Goal: Transaction & Acquisition: Register for event/course

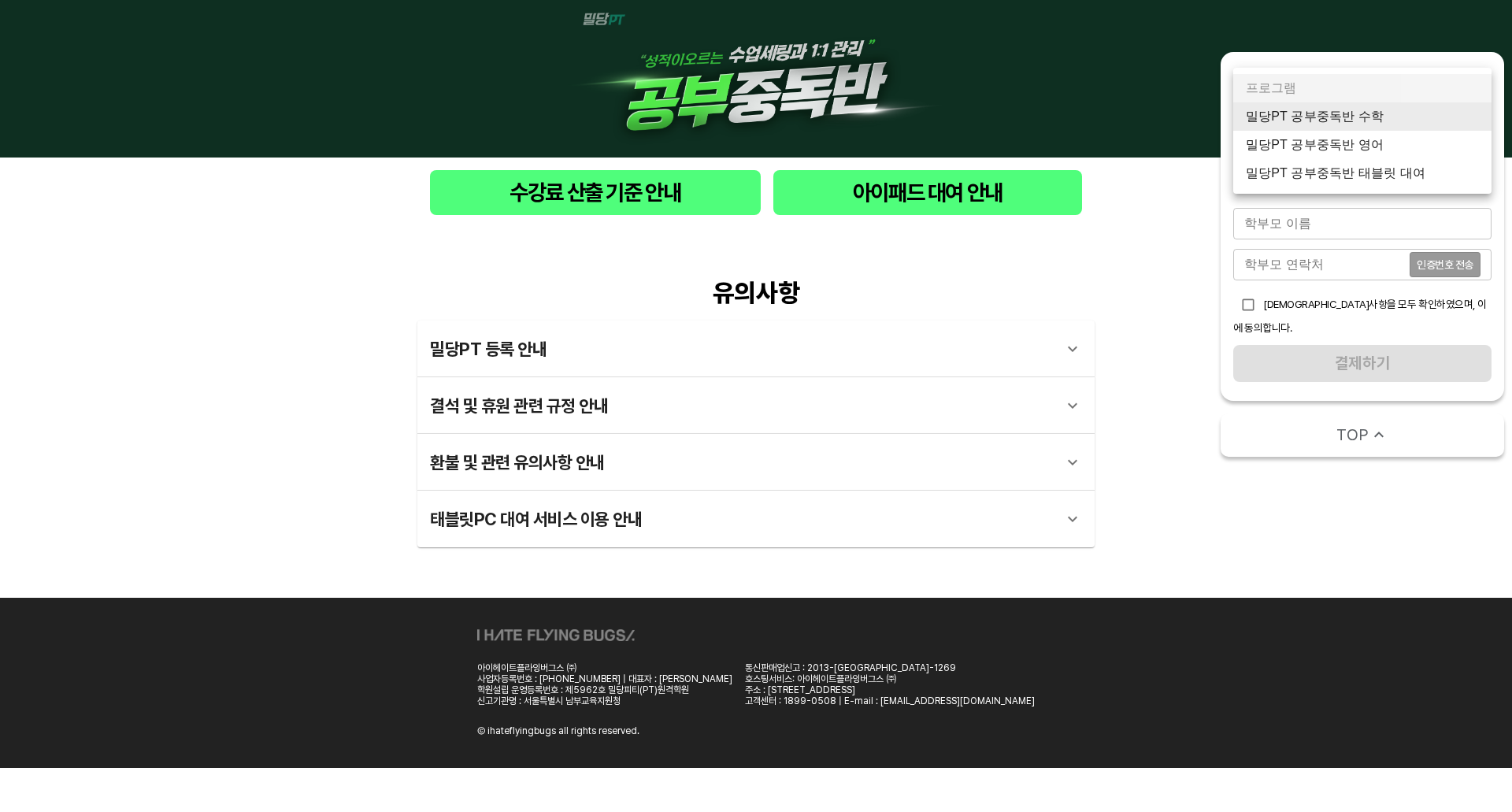
click at [1404, 111] on body "수강료 산출 기준 안내 아이패드 대여 안내 유의사항 밀당PT 등록 안내 1 - 1 . 신규등록 신규등록은 밀당PT 각 과목별 프로그램을 처음 …" at bounding box center [756, 384] width 1512 height 768
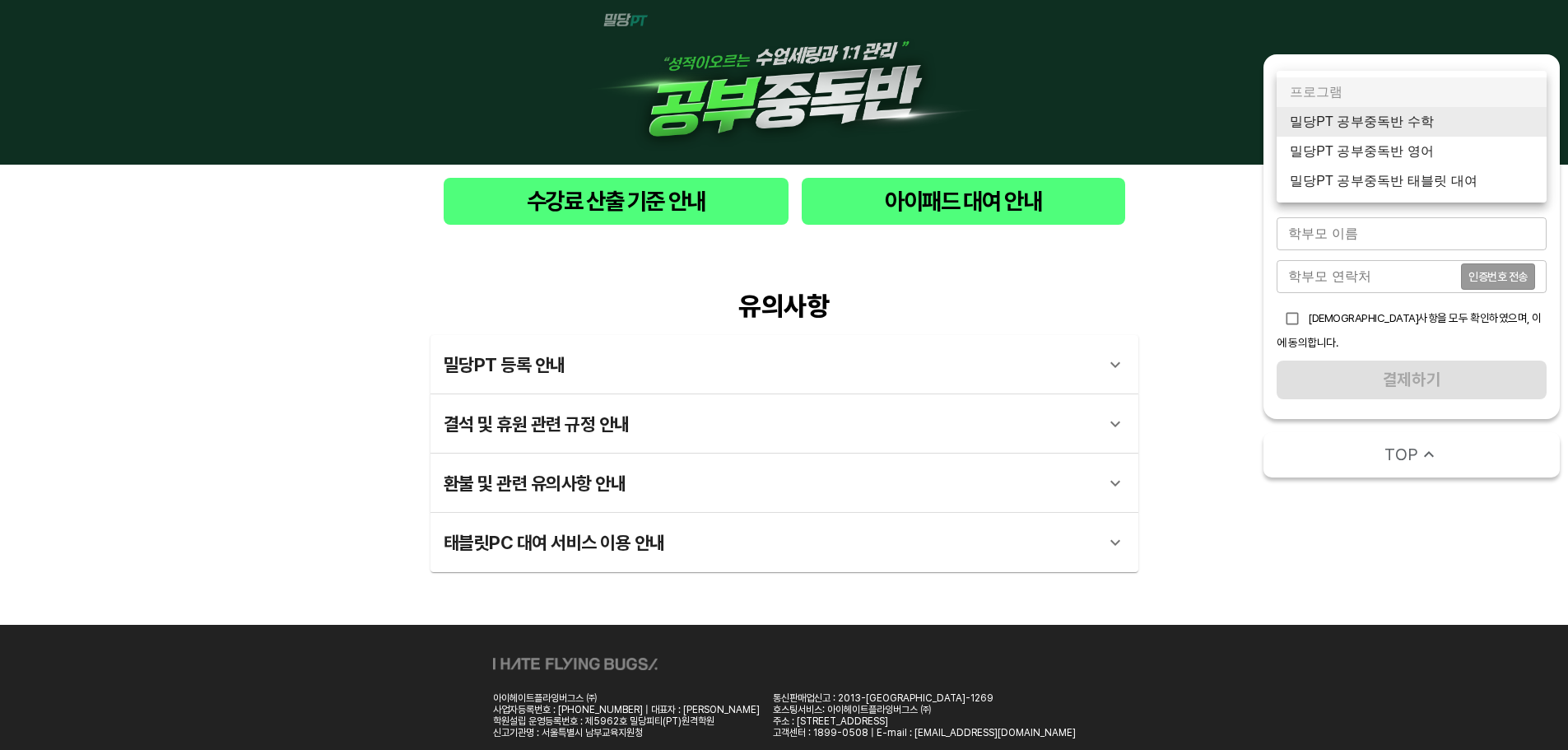
click at [1323, 660] on div at bounding box center [784, 375] width 1568 height 750
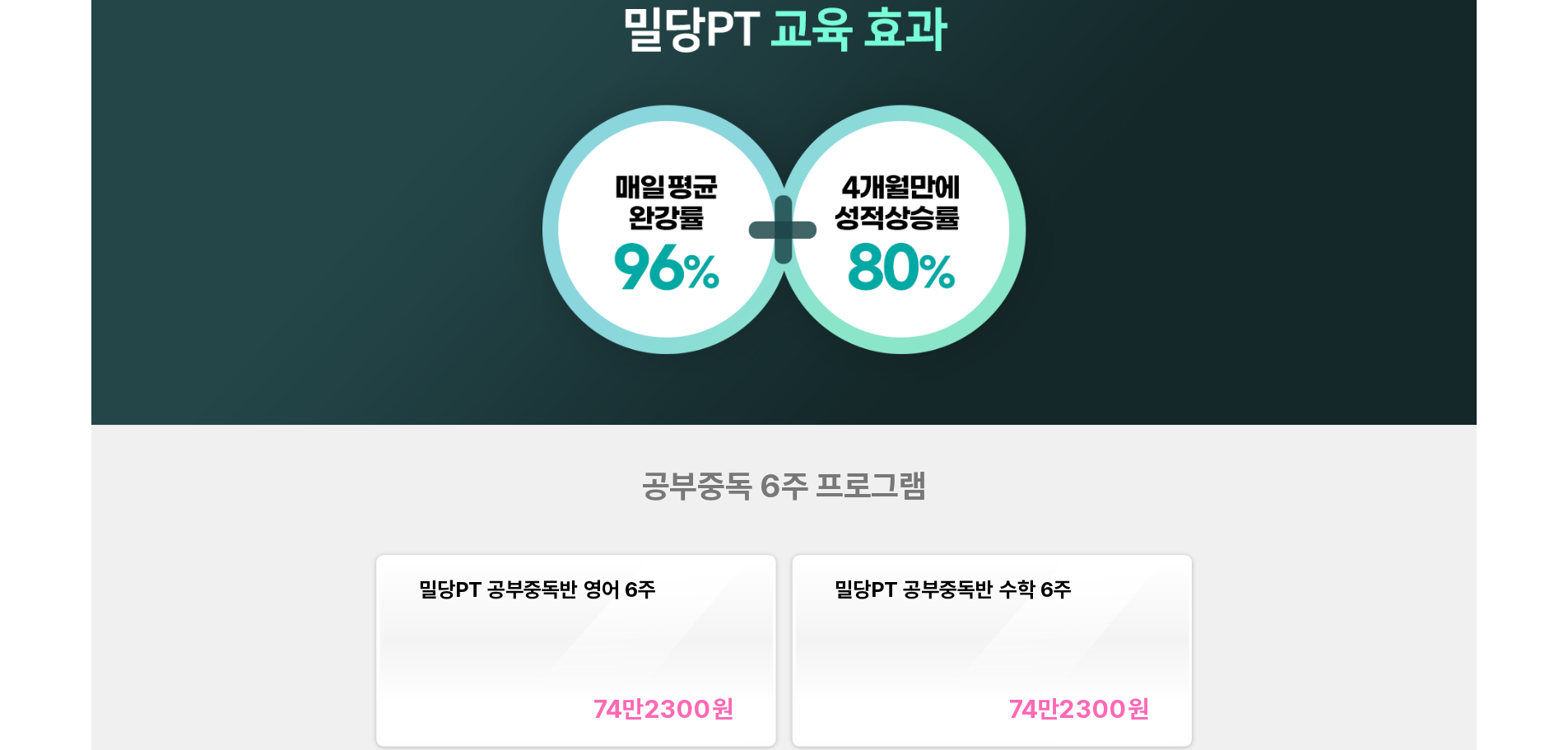
scroll to position [1629, 0]
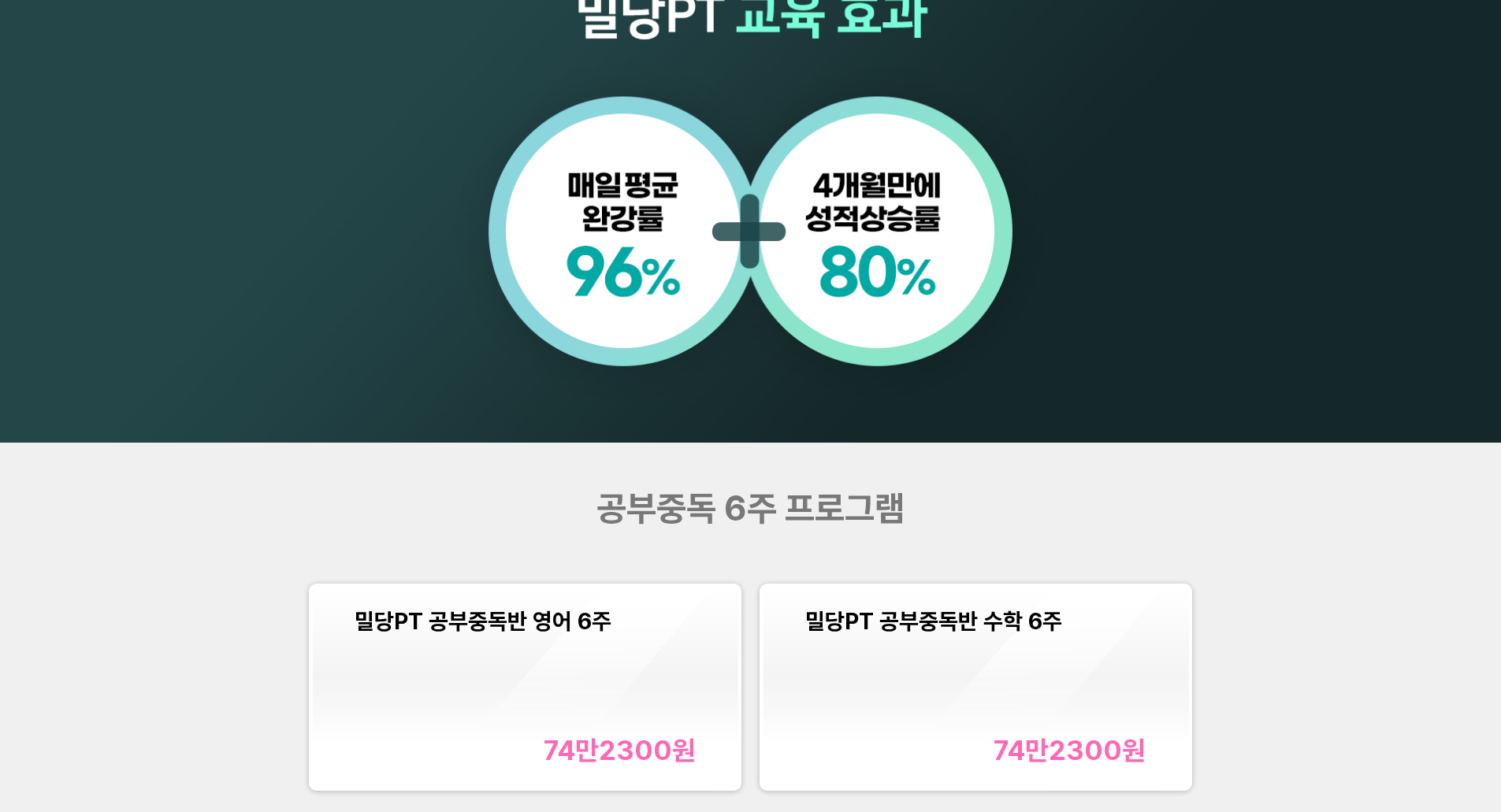
click at [994, 709] on div "밀당PT 공부중독반 수학 6주 74만2300 원" at bounding box center [975, 688] width 341 height 159
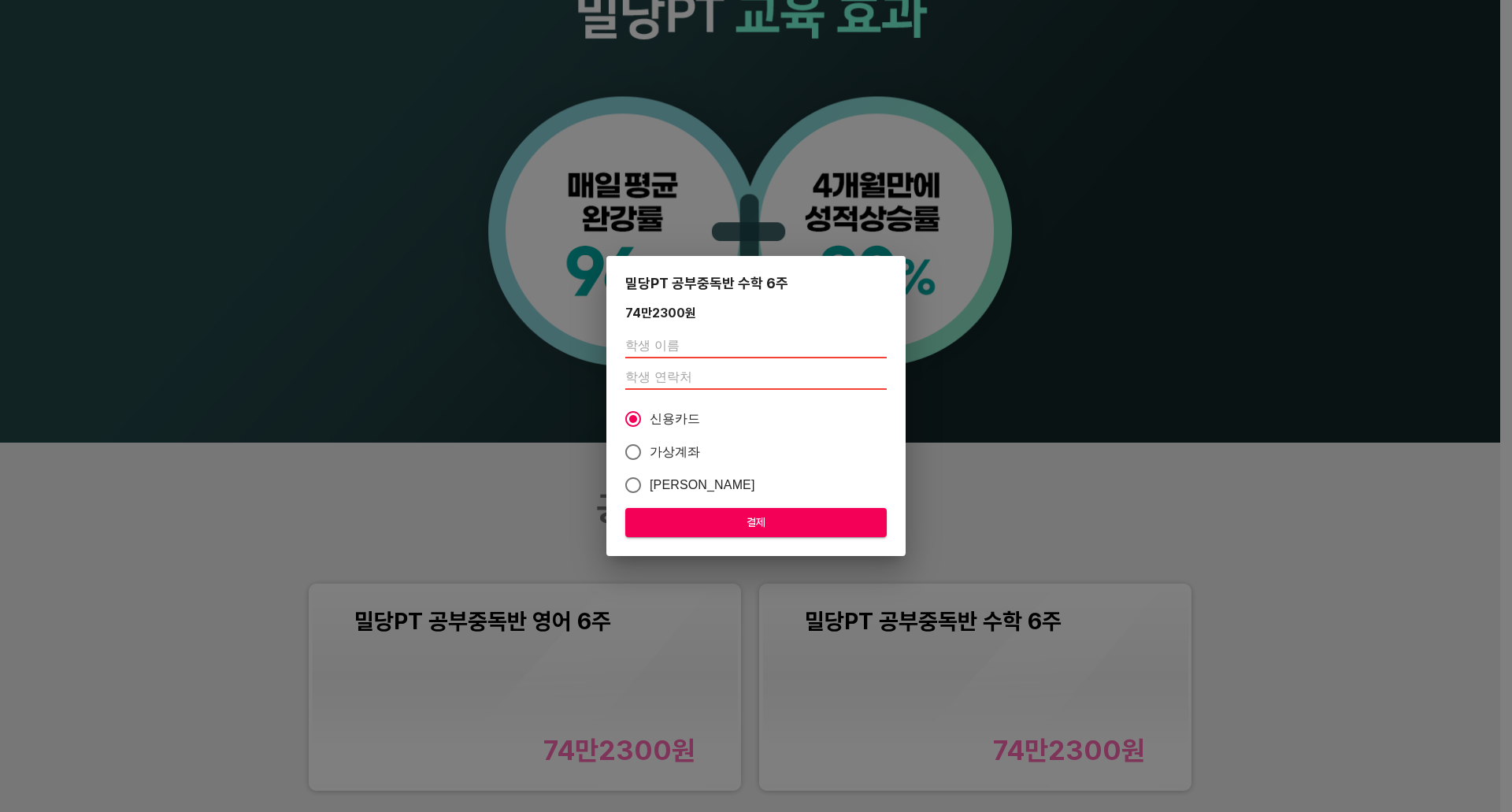
click at [681, 353] on input "text" at bounding box center [756, 346] width 262 height 25
type input "유민지"
type input "01098292330"
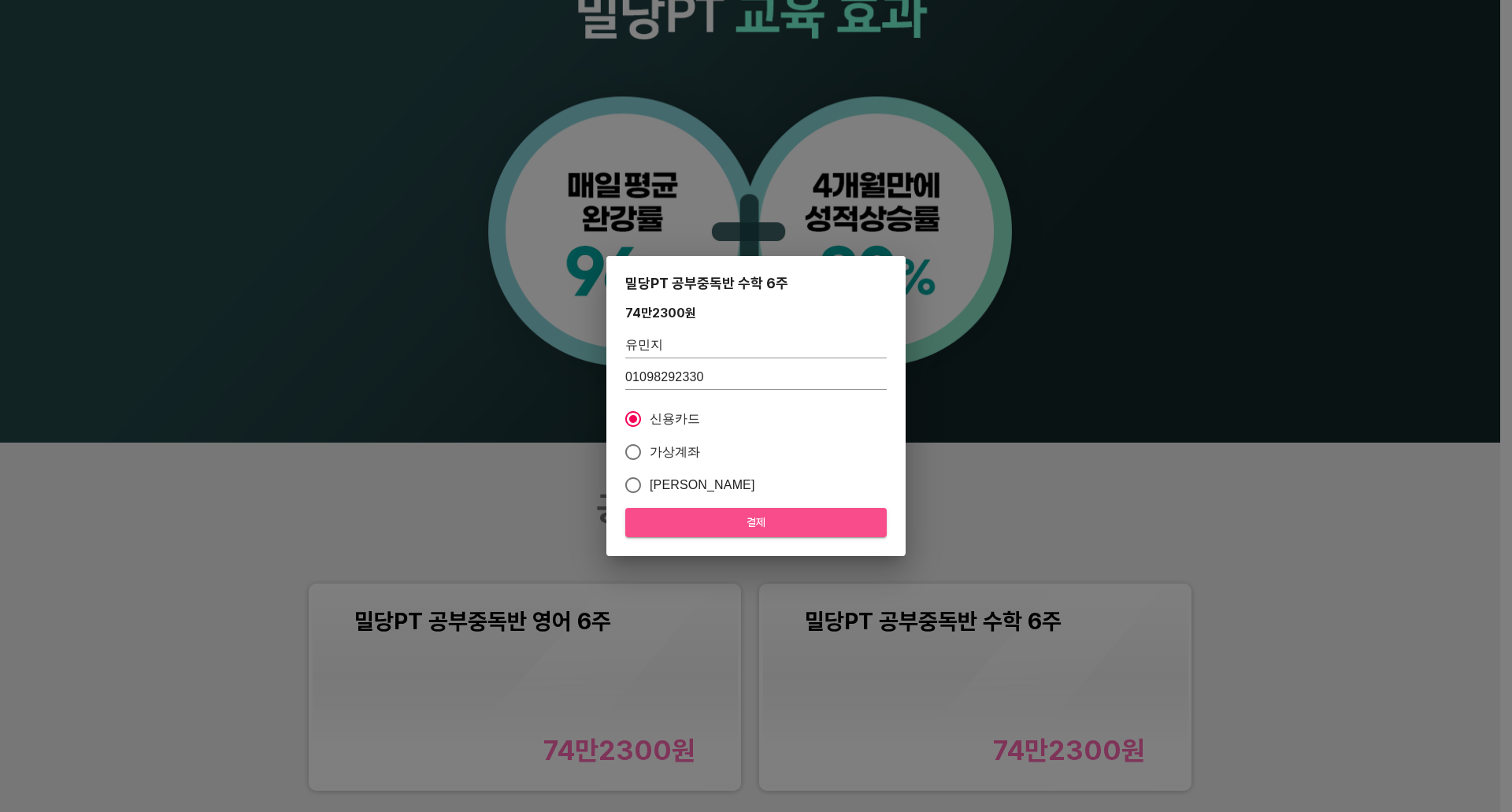
click at [746, 534] on button "결제" at bounding box center [756, 523] width 262 height 29
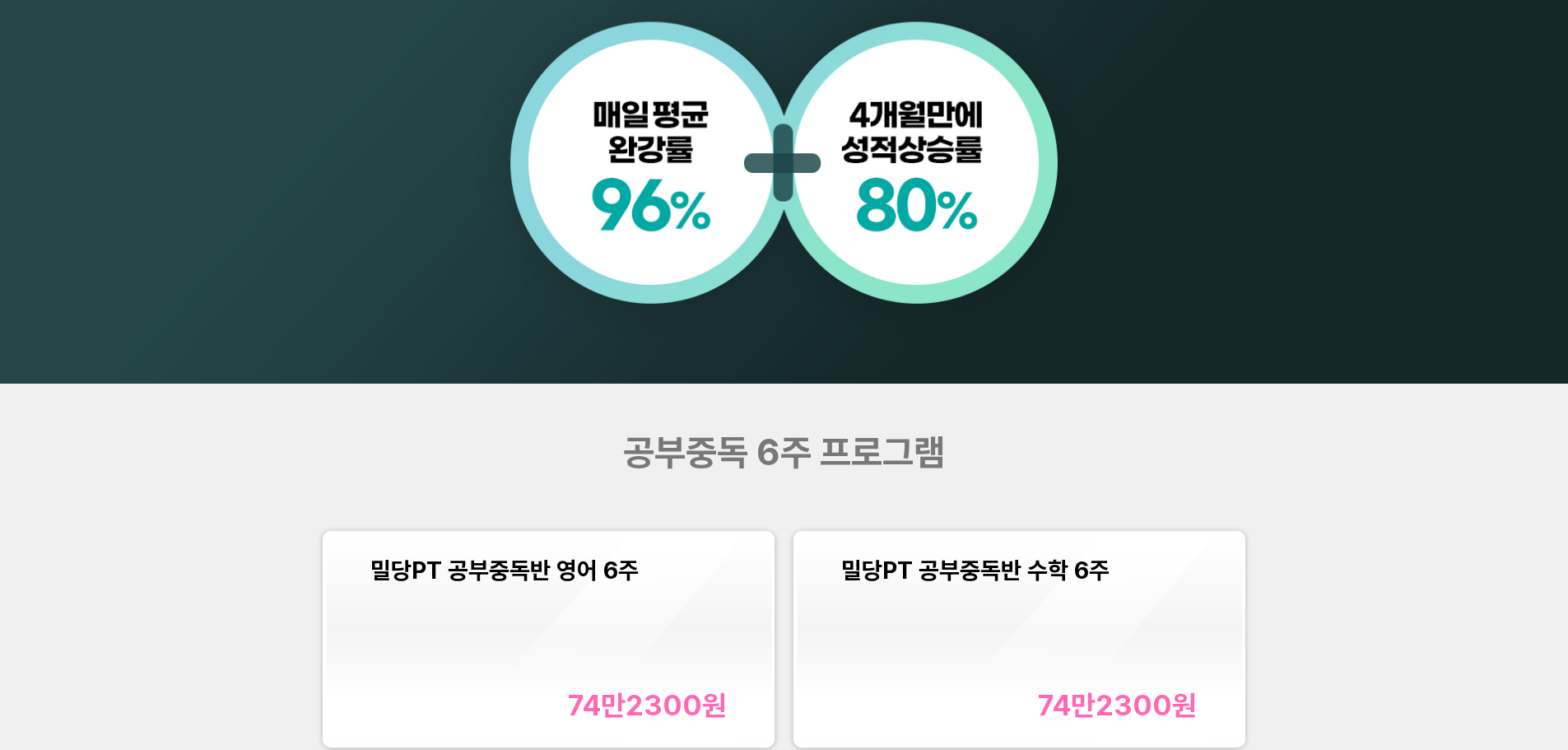
scroll to position [1794, 0]
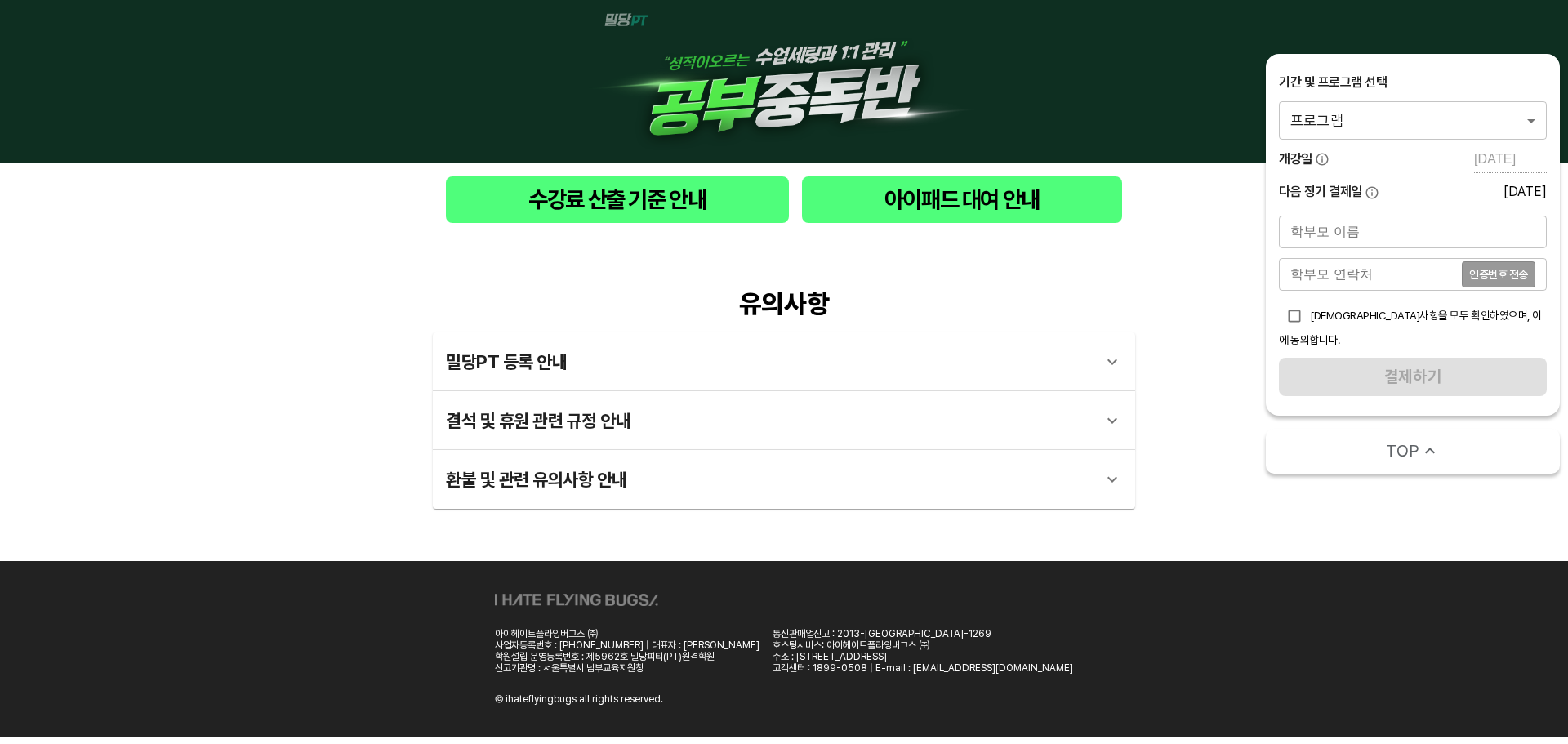
click at [217, 360] on div "유의사항 밀당PT 등록 안내 1 - 1 . 신규등록 신규등록은 밀당PT 각 과목별 프로그램을 처음 이용하는 경우에 해당합니다. 프로그램 구매 …" at bounding box center [784, 398] width 1568 height 325
click at [1392, 124] on body "수강료 산출 기준 안내 아이패드 대여 안내 유의사항 밀당PT 등록 안내 1 - 1 . 신규등록 신규등록은 밀당PT 각 과목별 프로그램을 처음 …" at bounding box center [784, 369] width 1568 height 738
click at [1408, 126] on li "밀당PT 공부중독반 수학 고등_9시간" at bounding box center [1412, 121] width 268 height 30
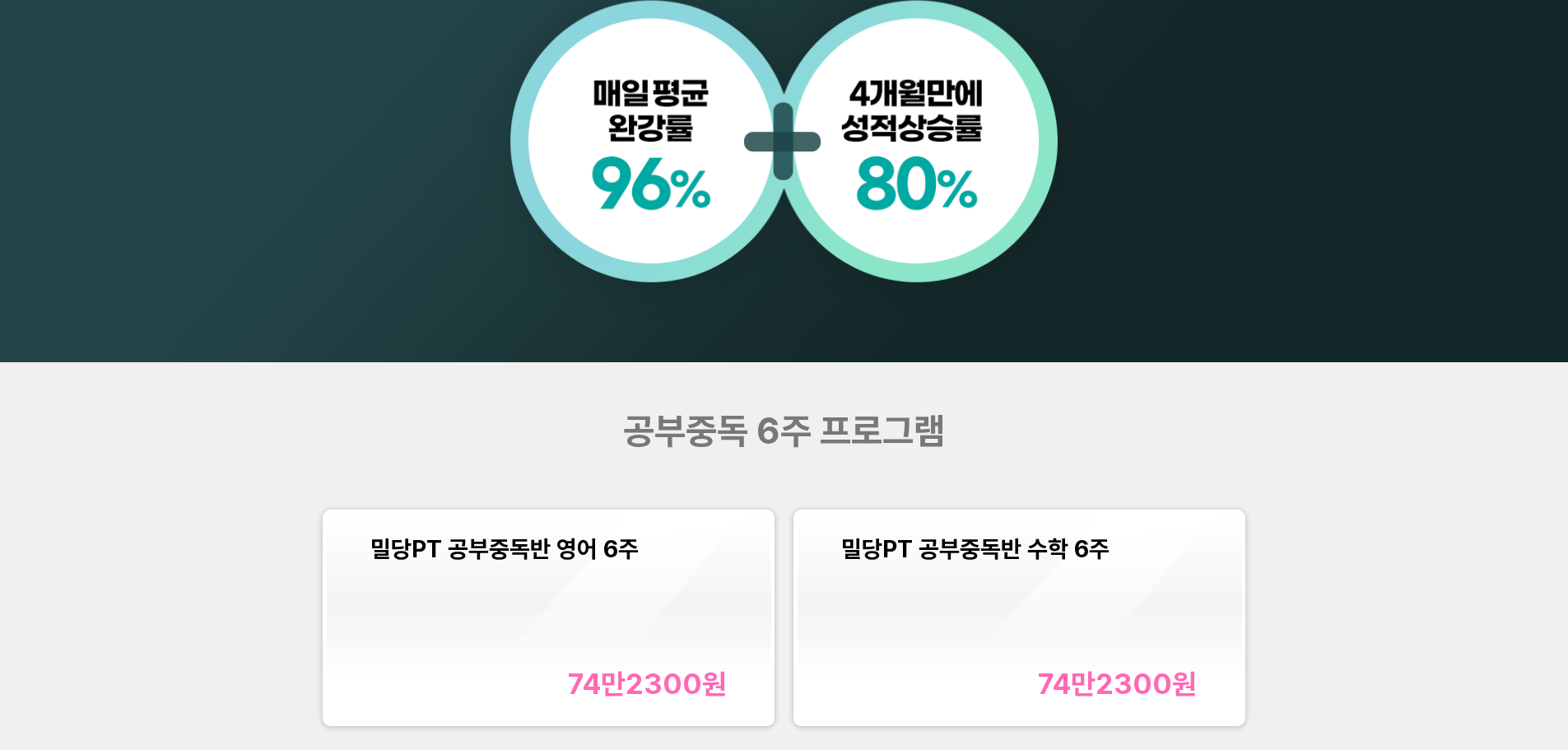
scroll to position [1894, 0]
